Goal: Find specific page/section: Find specific page/section

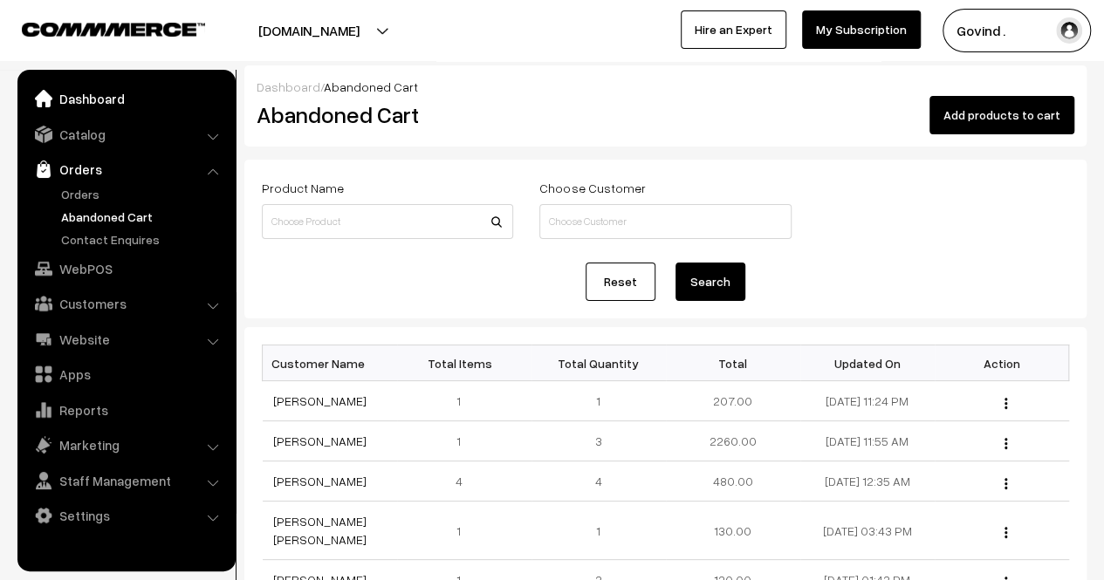
click at [92, 107] on link "Dashboard" at bounding box center [126, 98] width 208 height 31
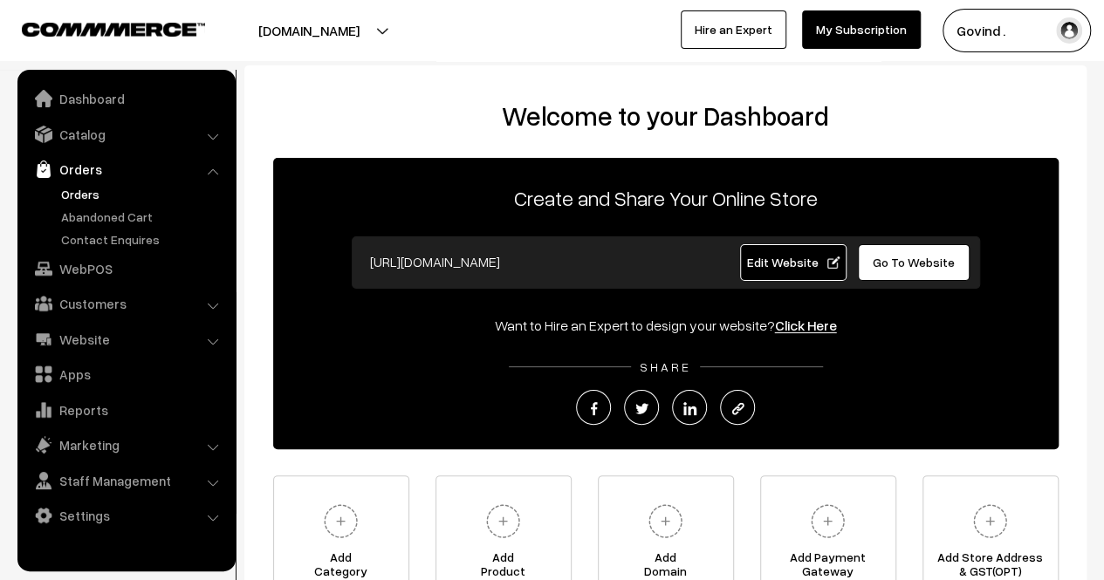
click at [86, 193] on link "Orders" at bounding box center [143, 194] width 173 height 18
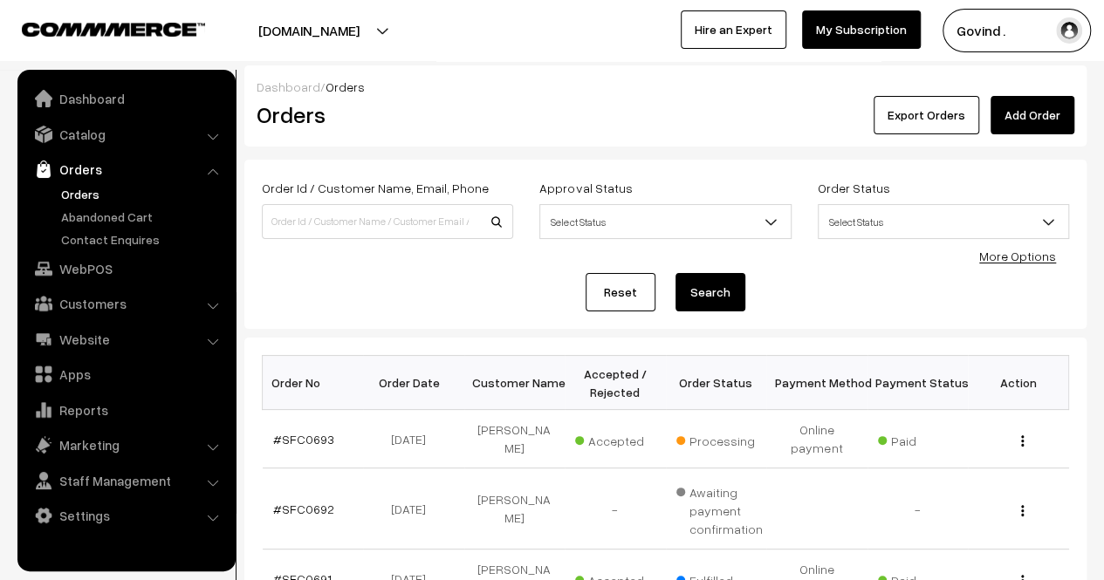
click at [86, 193] on link "Orders" at bounding box center [143, 194] width 173 height 18
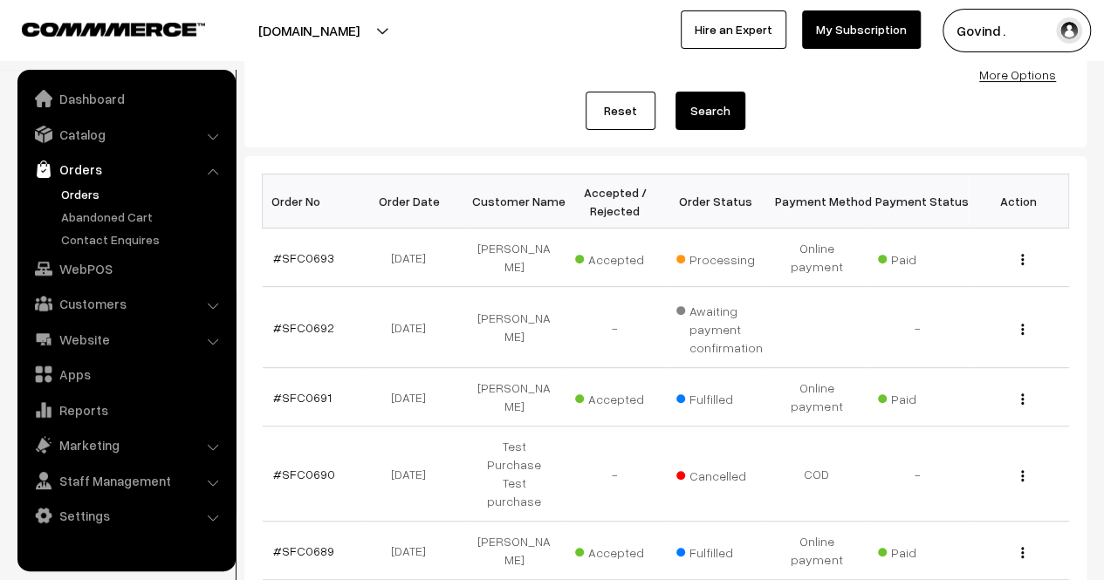
scroll to position [180, 0]
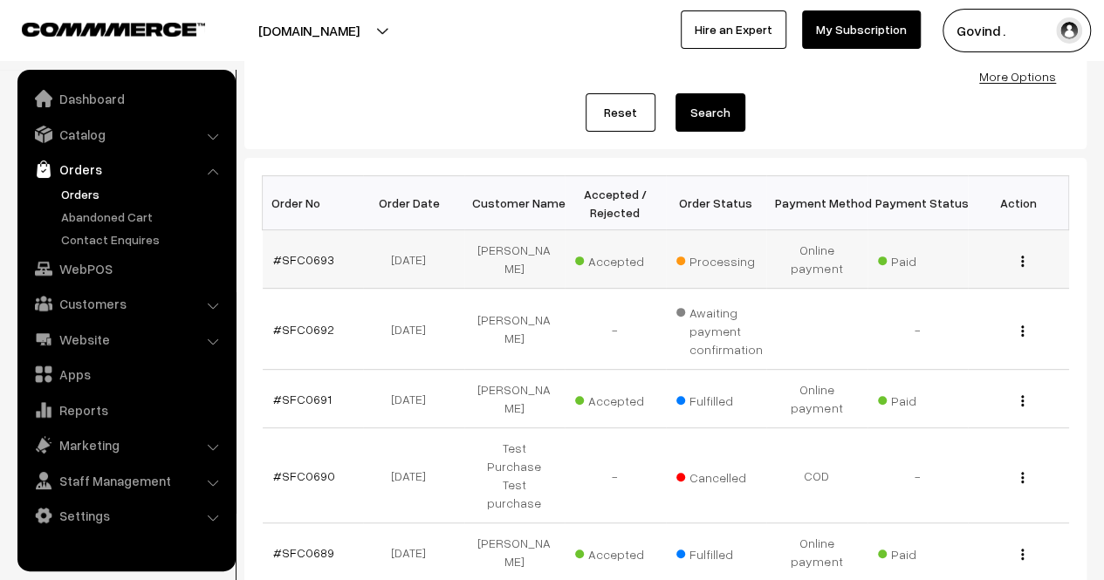
click at [1021, 261] on img "button" at bounding box center [1022, 261] width 3 height 11
click at [920, 291] on link "View" at bounding box center [945, 286] width 148 height 38
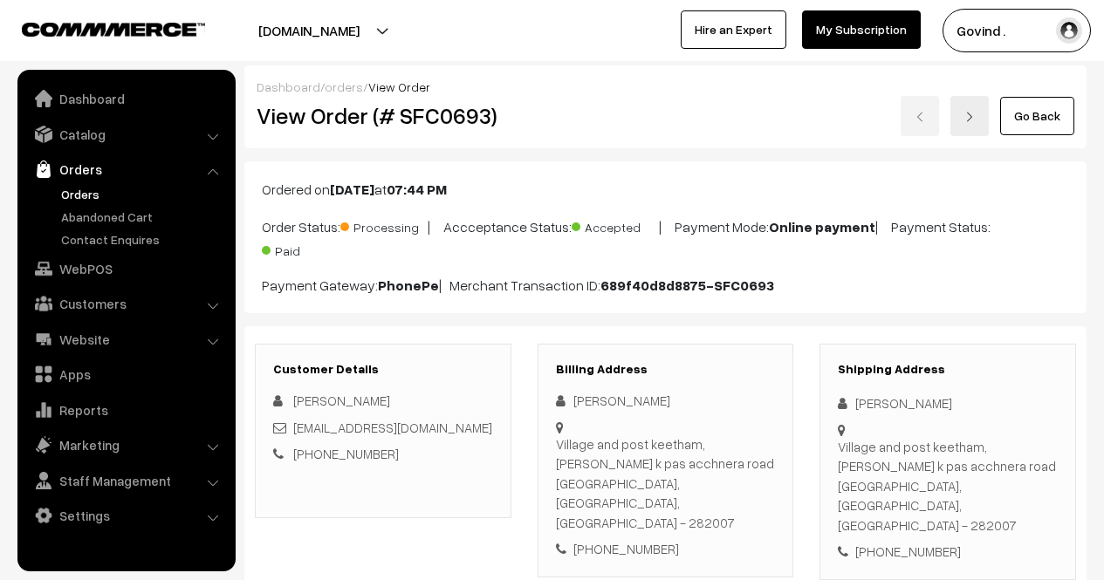
scroll to position [236, 0]
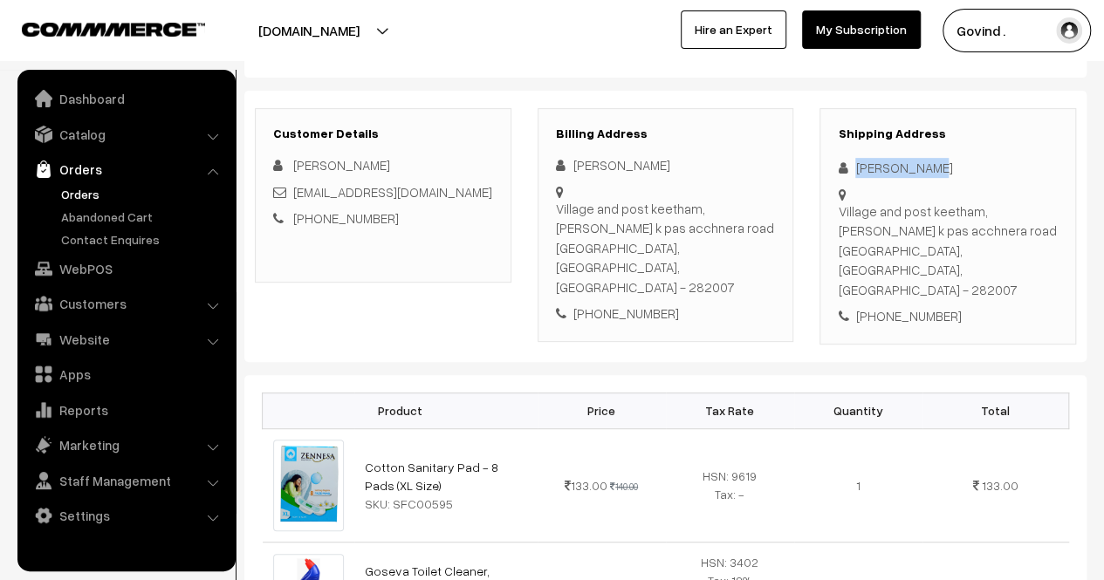
drag, startPoint x: 0, startPoint y: 0, endPoint x: 949, endPoint y: 161, distance: 963.0
click at [949, 161] on div "Sanjay Dixit" at bounding box center [948, 168] width 220 height 20
copy div "Sanjay Dixit"
click at [904, 306] on div "+91 9084696074" at bounding box center [948, 316] width 220 height 20
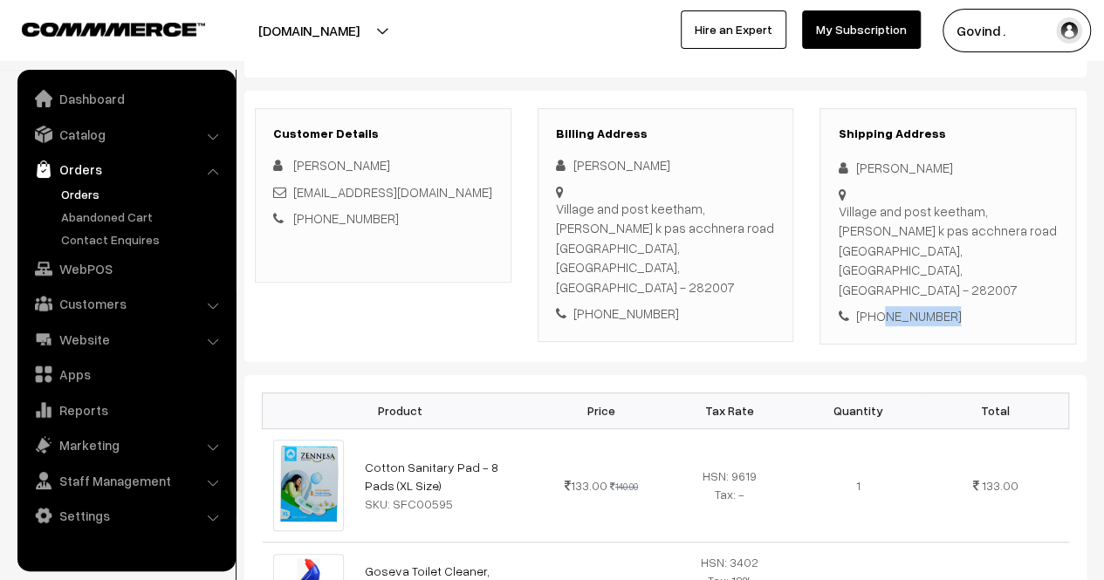
copy div "9084696074"
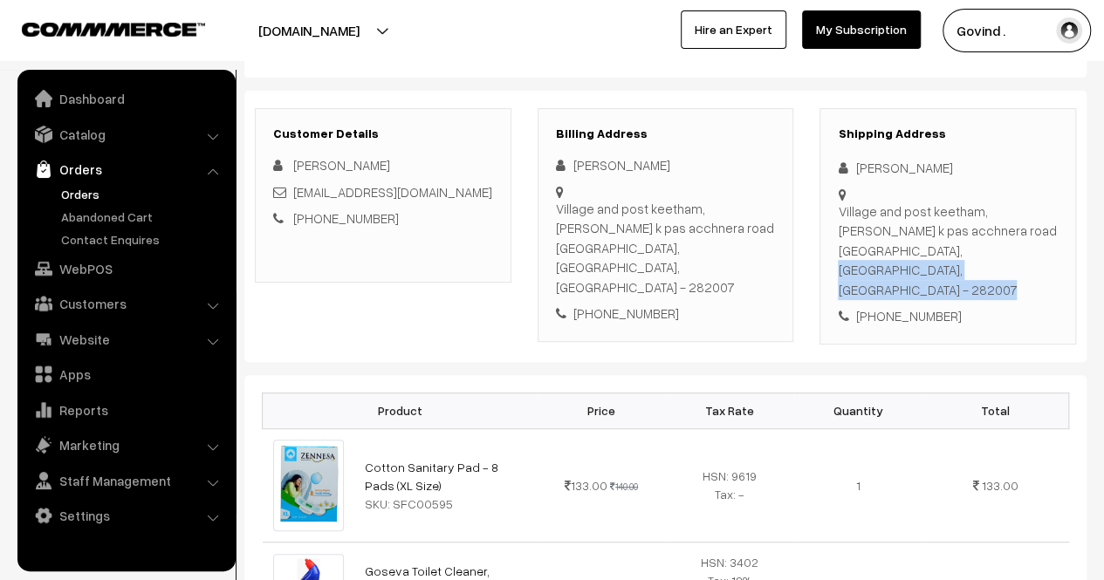
drag, startPoint x: 862, startPoint y: 249, endPoint x: 835, endPoint y: 206, distance: 50.6
click at [835, 206] on div "Shipping Address Sanjay Dixit Village and post keetham, Nale k pas acchnera roa…" at bounding box center [947, 226] width 257 height 236
click at [873, 258] on div "Shipping Address Sanjay Dixit Village and post keetham, Nale k pas acchnera roa…" at bounding box center [947, 226] width 257 height 236
drag, startPoint x: 861, startPoint y: 244, endPoint x: 840, endPoint y: 216, distance: 34.9
click at [840, 216] on div "Village and post keetham, Nale k pas acchnera road Agra, Uttar Pradesh, India -…" at bounding box center [948, 251] width 220 height 99
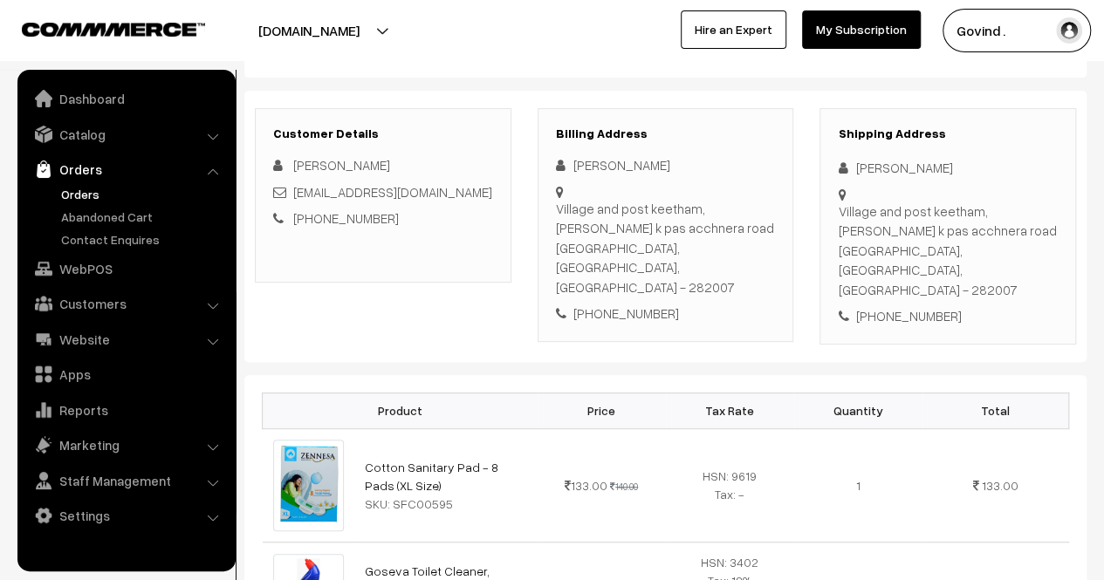
copy div "Village and post keetham, Nale k pas acchnera road Agra"
click at [1012, 250] on div "Village and post keetham, Nale k pas acchnera road Agra, Uttar Pradesh, India -…" at bounding box center [948, 251] width 220 height 99
copy div "282007"
click at [1017, 291] on div "Shipping Address Sanjay Dixit Village and post keetham, Nale k pas acchnera roa…" at bounding box center [947, 226] width 257 height 236
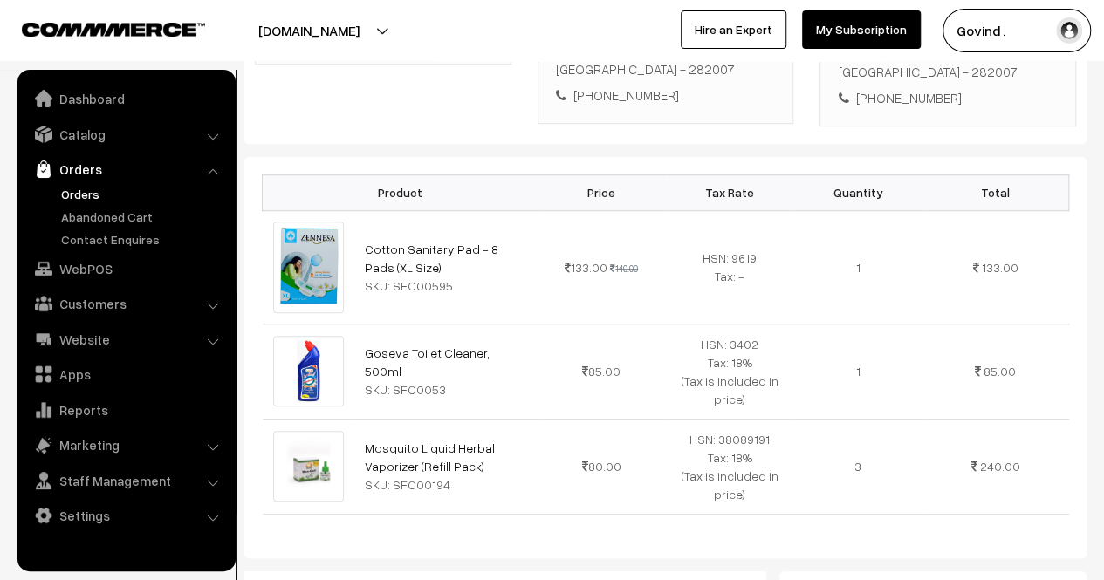
scroll to position [483, 0]
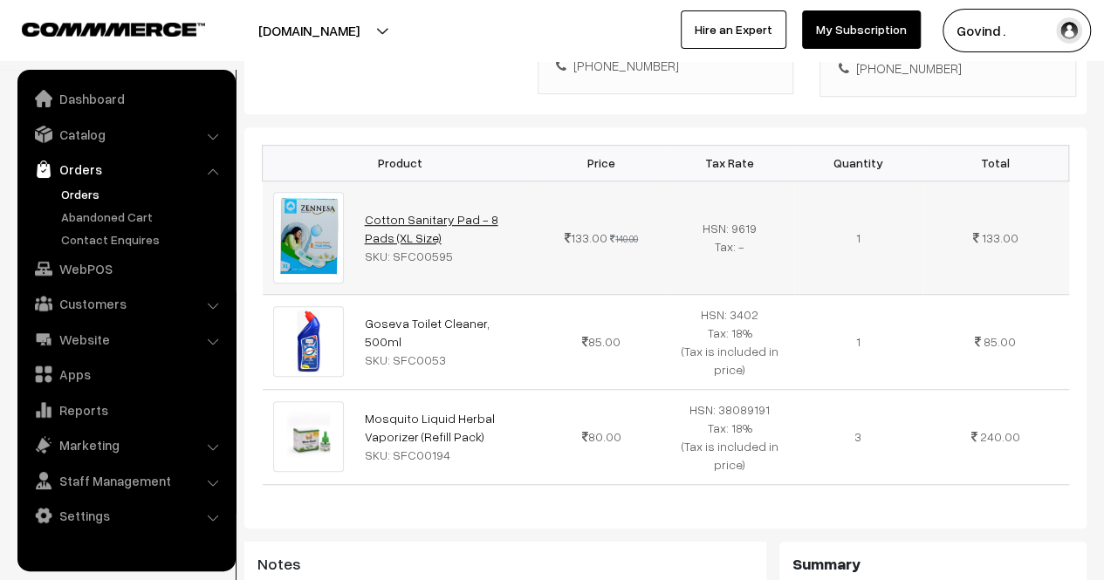
drag, startPoint x: 412, startPoint y: 198, endPoint x: 365, endPoint y: 176, distance: 51.9
click at [365, 181] on td "Cotton Sanitary Pad - 8 Pads (XL Size) SKU: SFC00595" at bounding box center [445, 237] width 183 height 113
copy link "Cotton Sanitary Pad - 8 Pads (XL Size)"
drag, startPoint x: 518, startPoint y: 287, endPoint x: 356, endPoint y: 292, distance: 162.4
click at [356, 294] on td "Goseva Toilet Cleaner, 500ml SKU: SFC0053" at bounding box center [445, 341] width 183 height 95
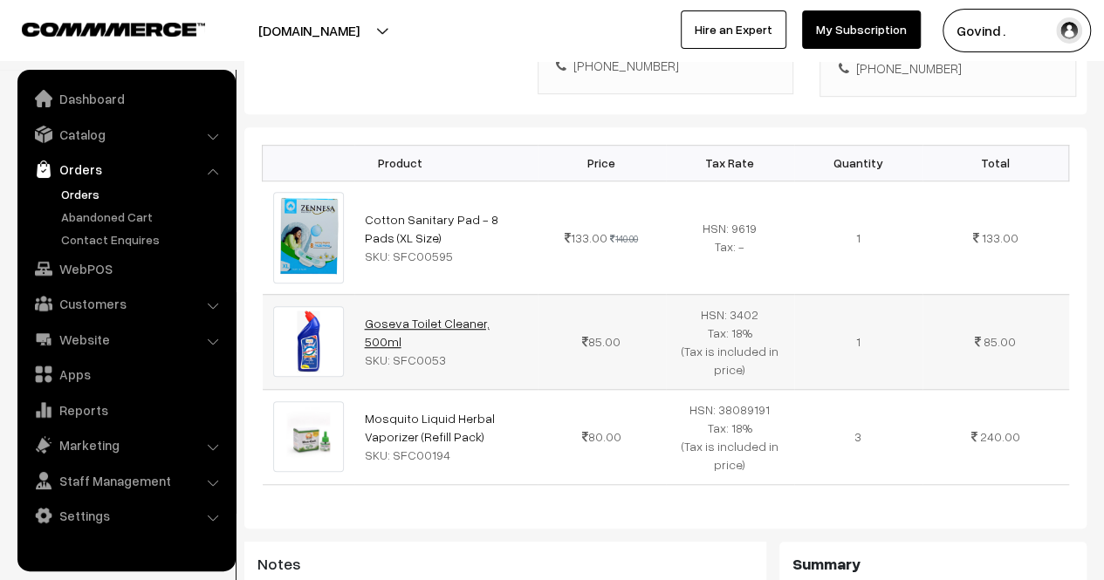
copy link "Goseva Toilet Cleaner, 500ml"
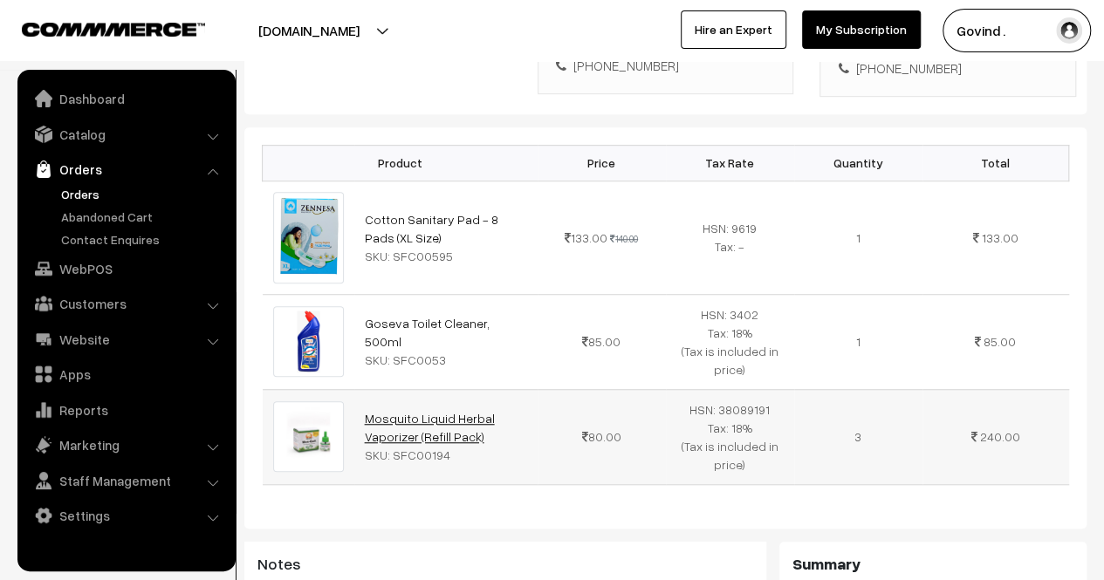
drag, startPoint x: 490, startPoint y: 399, endPoint x: 366, endPoint y: 370, distance: 127.2
click at [366, 389] on td "Mosquito Liquid Herbal Vaporizer (Refill Pack) SKU: SFC00194" at bounding box center [445, 436] width 183 height 95
copy link "Mosquito Liquid Herbal Vaporizer (Refill Pack)"
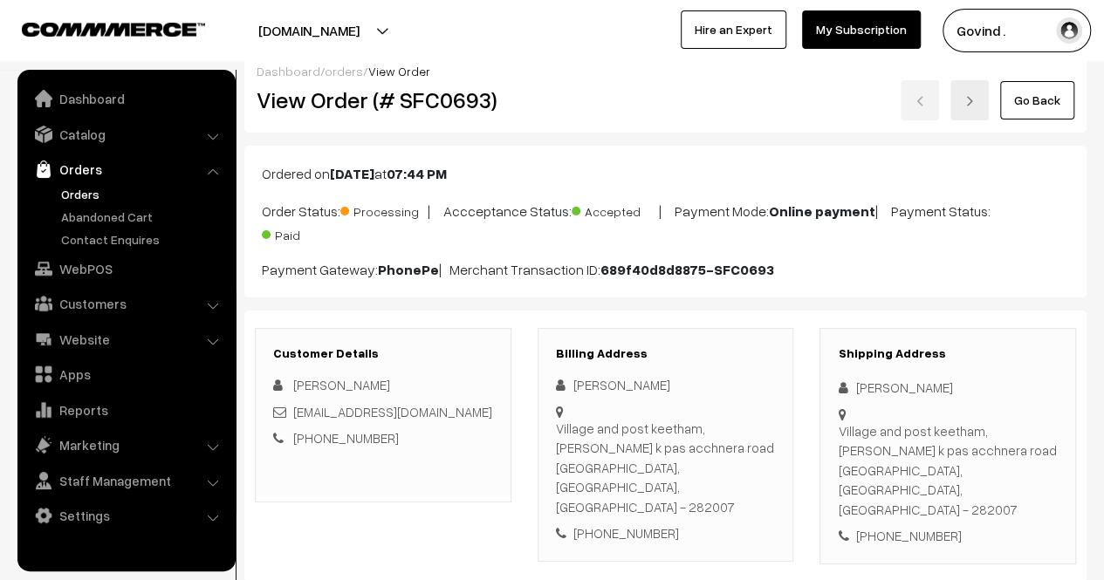
click at [1046, 105] on link "Go Back" at bounding box center [1037, 100] width 74 height 38
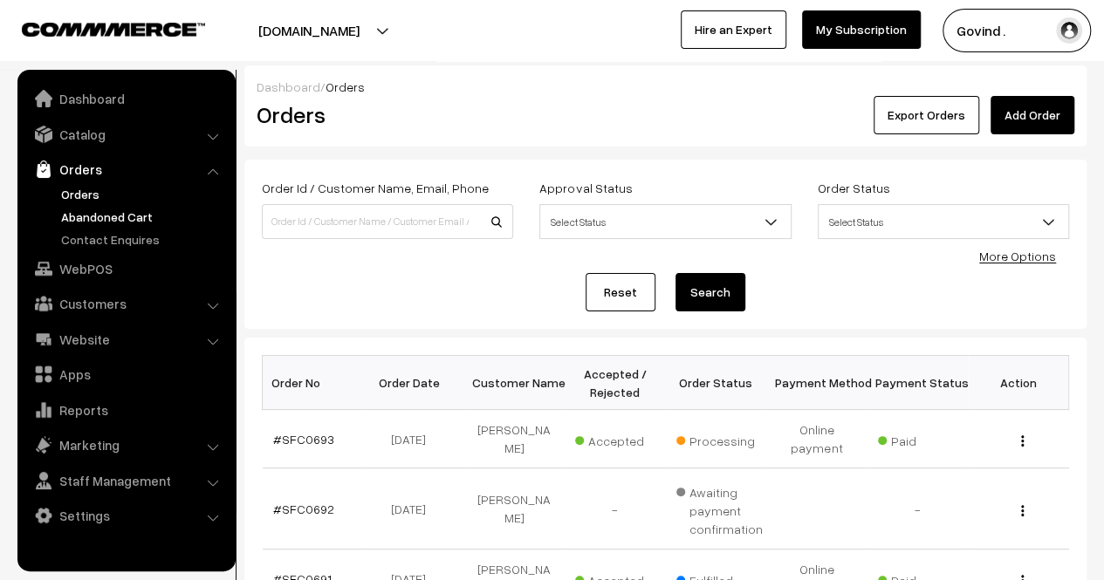
click at [118, 209] on link "Abandoned Cart" at bounding box center [143, 217] width 173 height 18
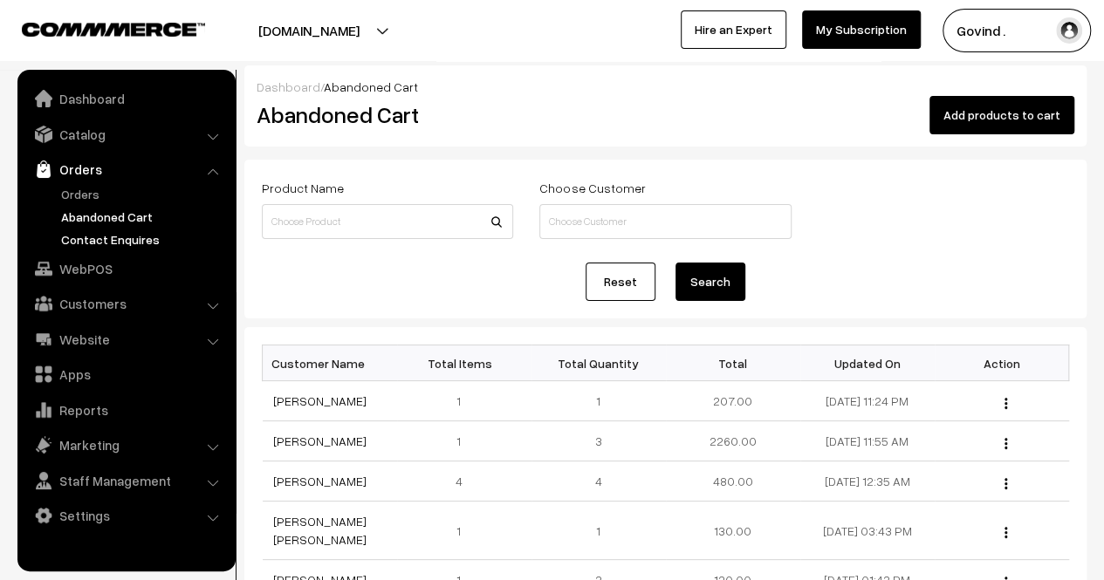
click at [112, 240] on link "Contact Enquires" at bounding box center [143, 239] width 173 height 18
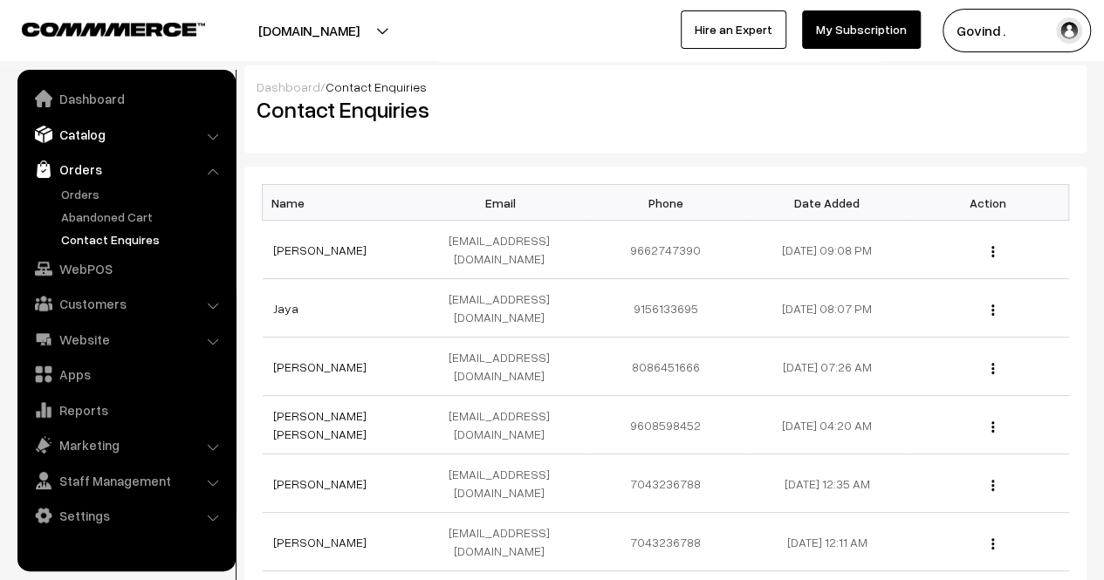
click at [92, 136] on link "Catalog" at bounding box center [126, 134] width 208 height 31
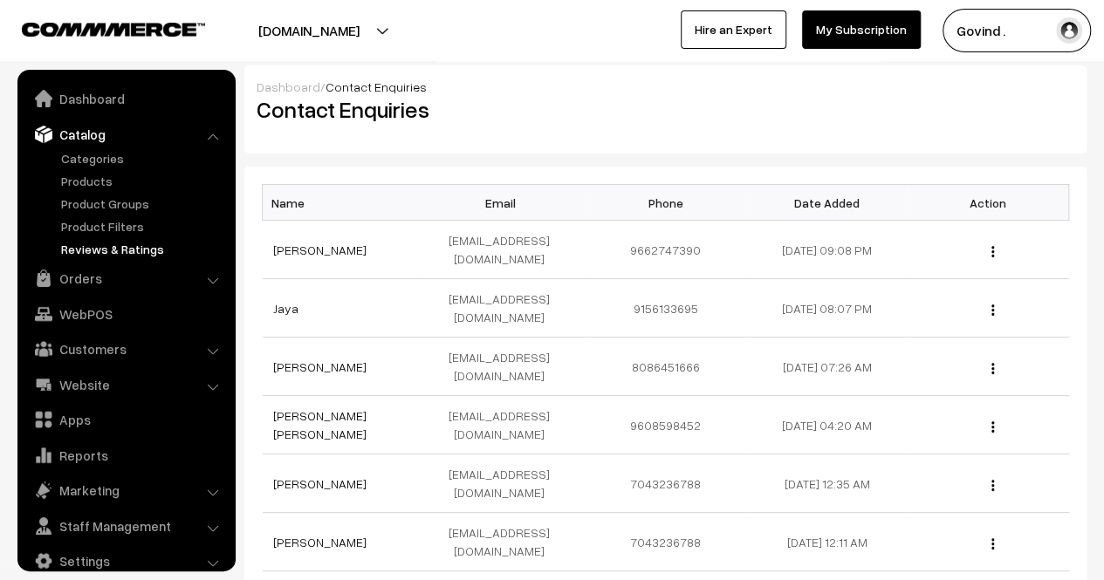
click at [91, 240] on link "Reviews & Ratings" at bounding box center [143, 249] width 173 height 18
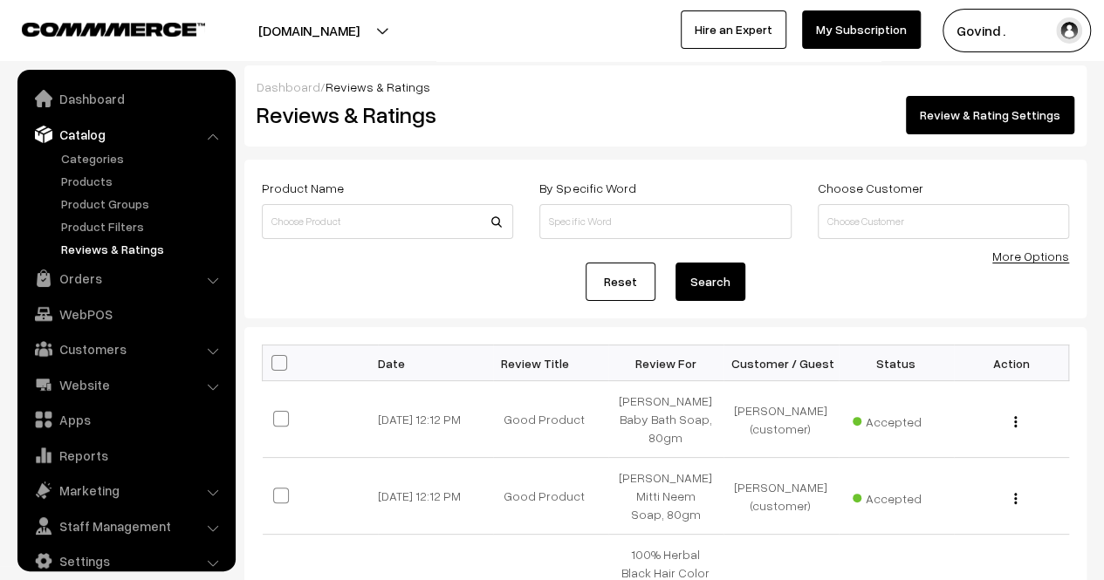
scroll to position [22, 0]
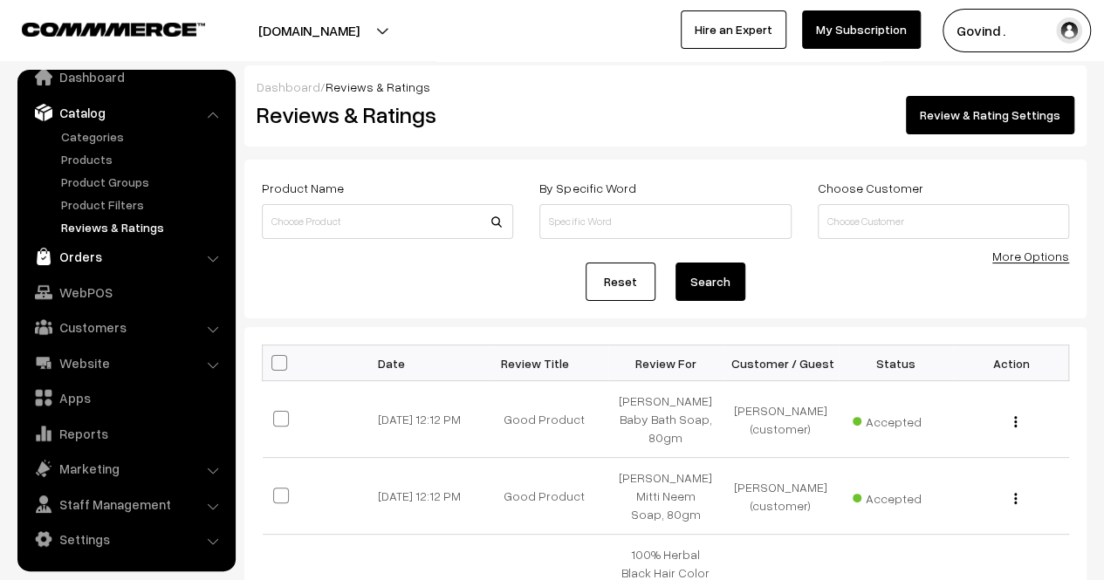
click at [92, 260] on link "Orders" at bounding box center [126, 256] width 208 height 31
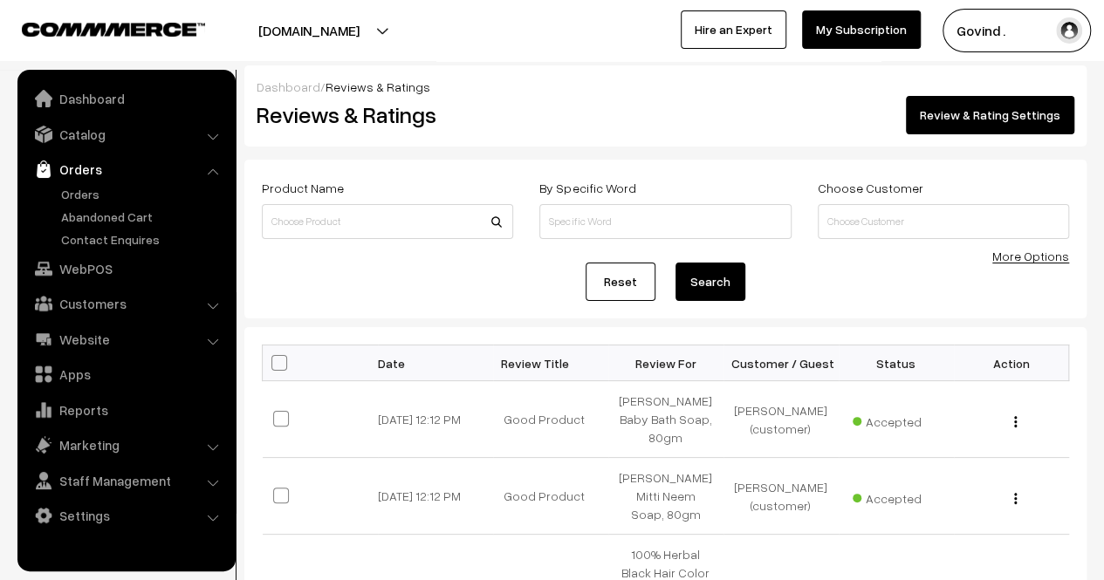
scroll to position [0, 0]
click at [89, 194] on link "Orders" at bounding box center [143, 194] width 173 height 18
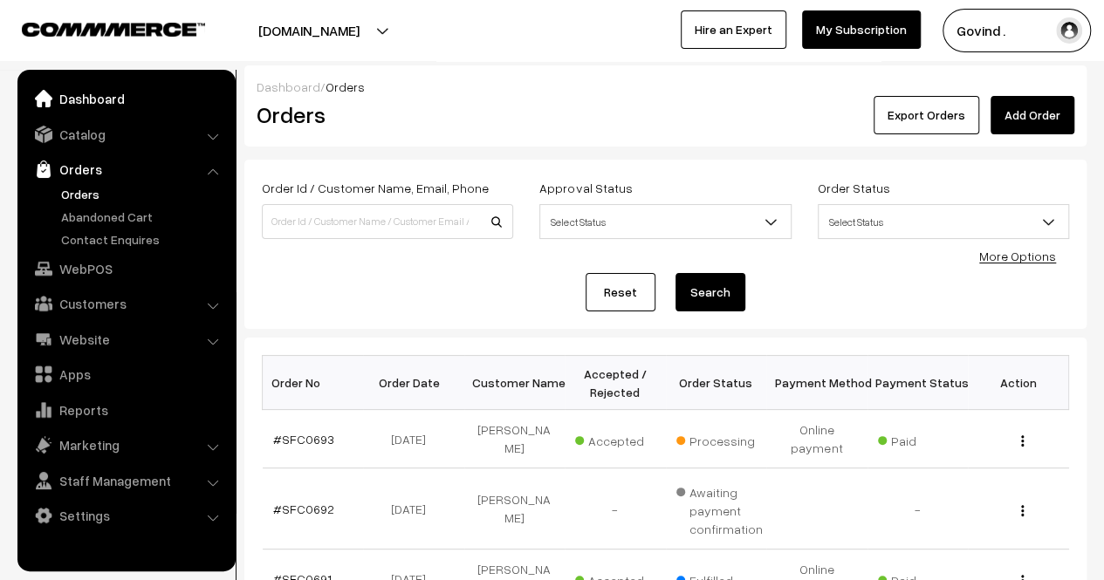
click at [97, 101] on link "Dashboard" at bounding box center [126, 98] width 208 height 31
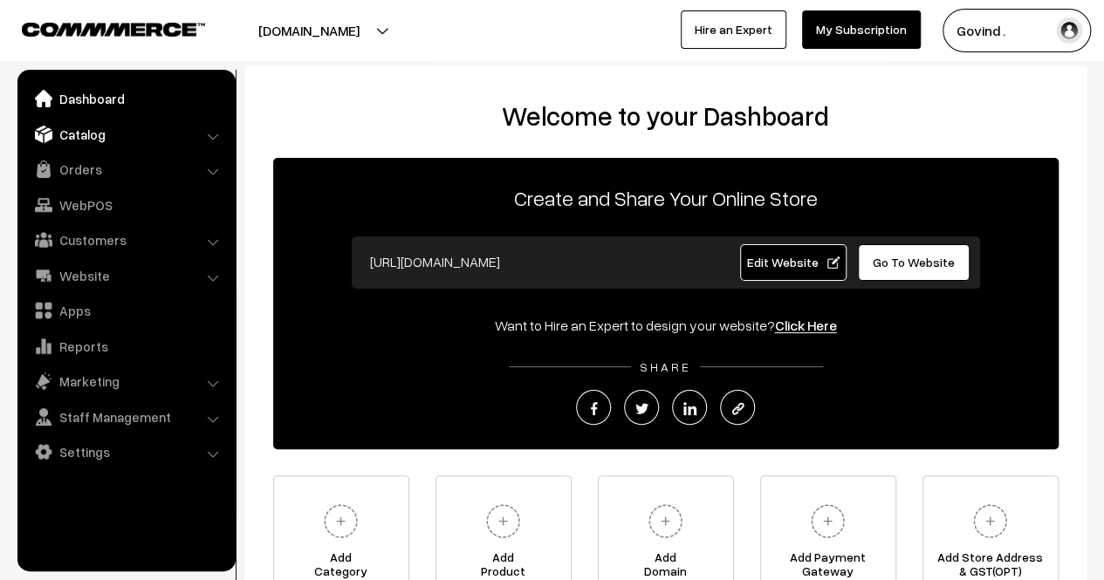
click at [99, 136] on link "Catalog" at bounding box center [126, 134] width 208 height 31
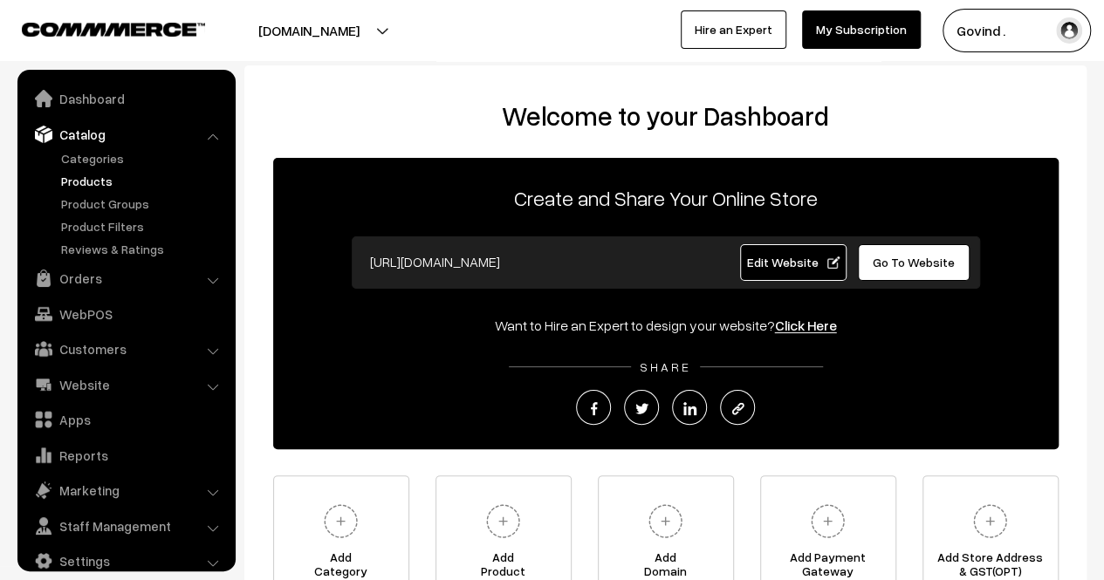
click at [99, 188] on link "Products" at bounding box center [143, 181] width 173 height 18
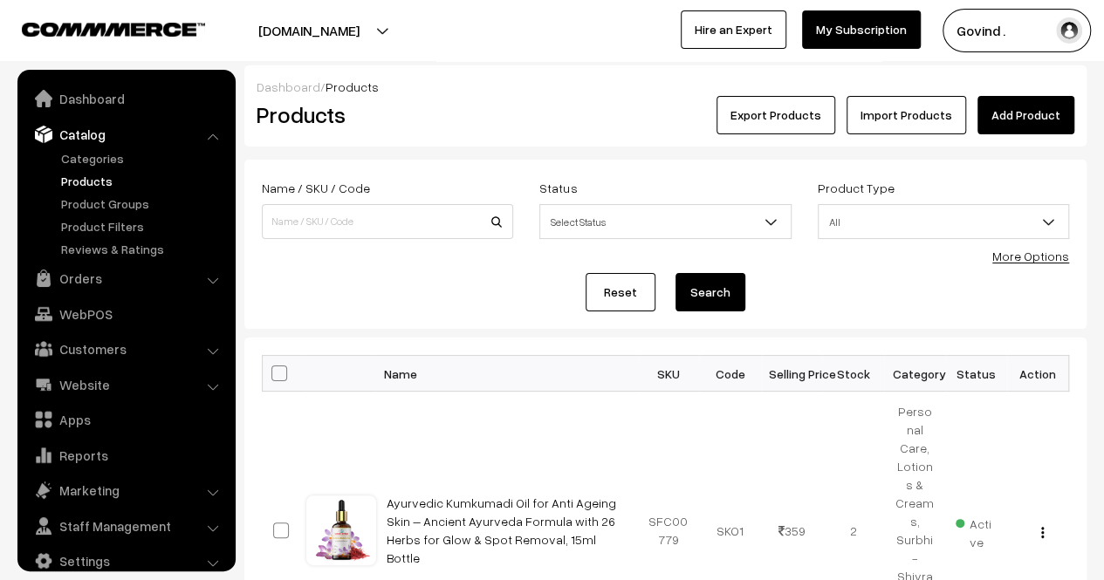
scroll to position [22, 0]
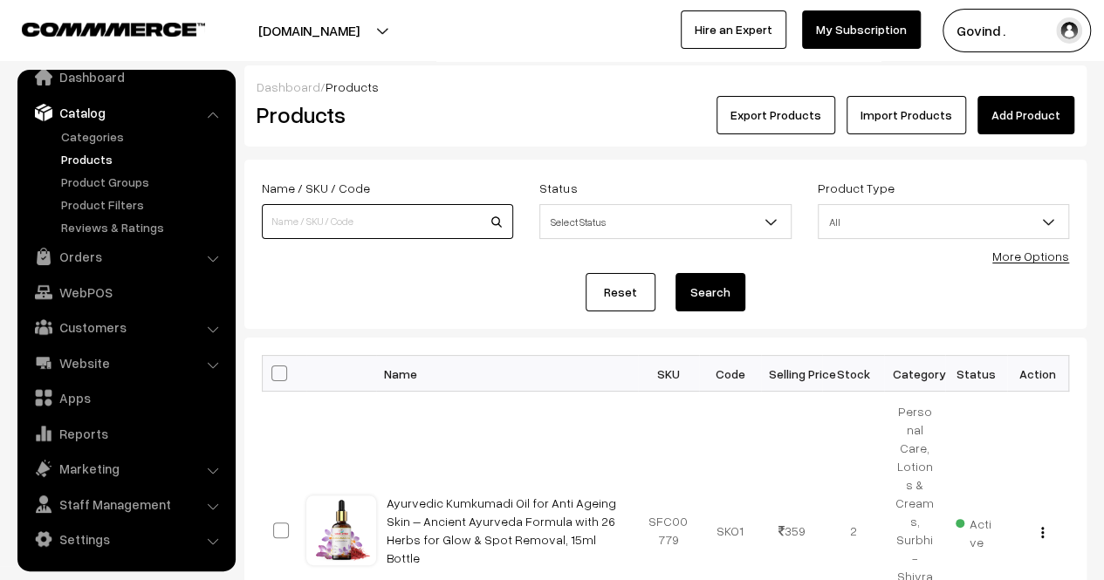
click at [341, 217] on input at bounding box center [387, 221] width 251 height 35
type input "netra"
click at [675, 273] on button "Search" at bounding box center [710, 292] width 70 height 38
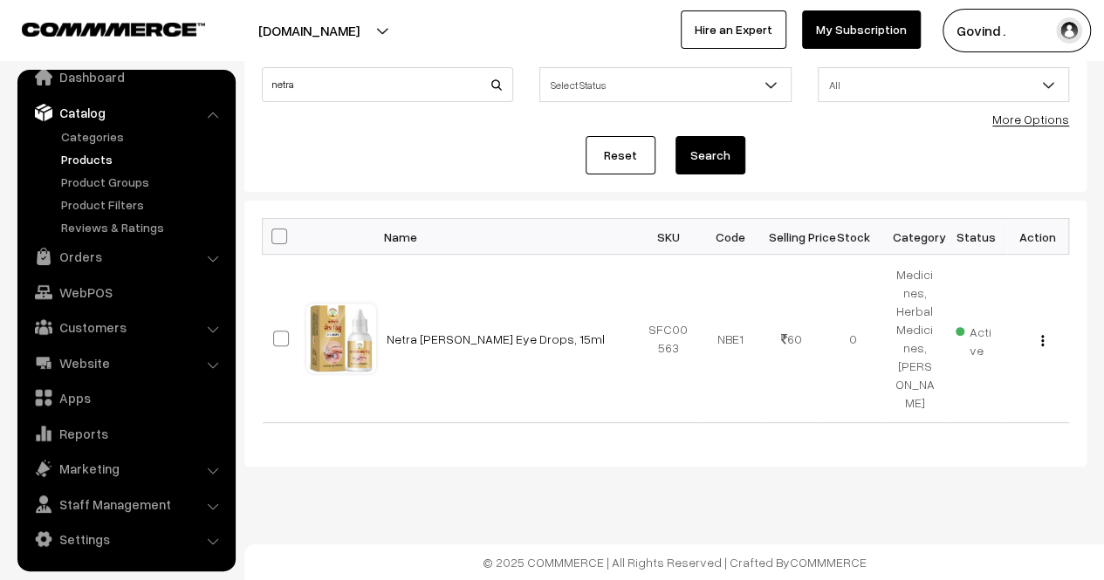
scroll to position [19, 0]
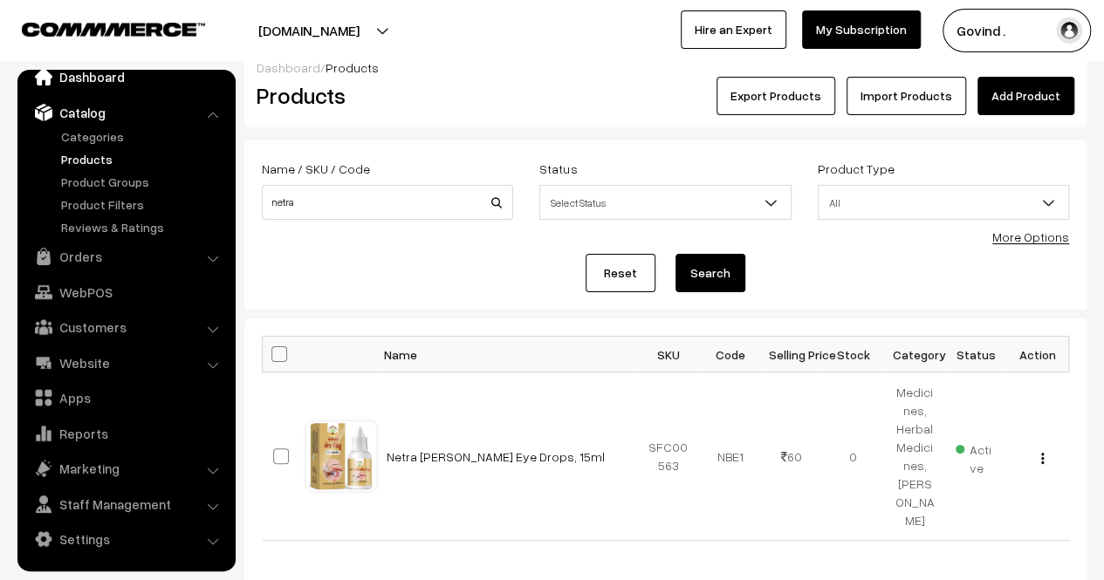
click at [96, 86] on link "Dashboard" at bounding box center [126, 76] width 208 height 31
